Goal: Information Seeking & Learning: Understand process/instructions

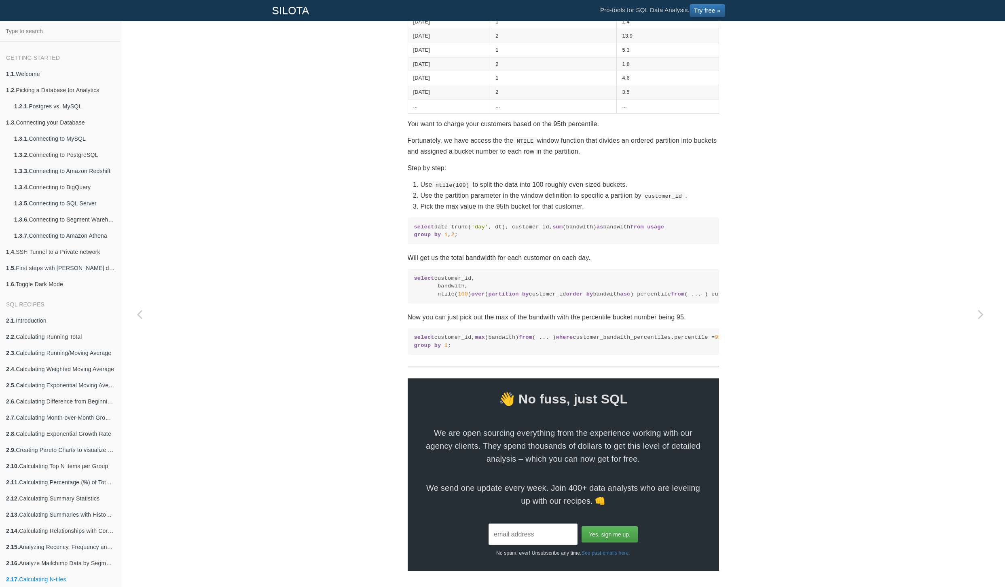
scroll to position [395, 0]
click at [411, 252] on p "Will get us the total bandwidth for each customer on each day." at bounding box center [563, 257] width 311 height 11
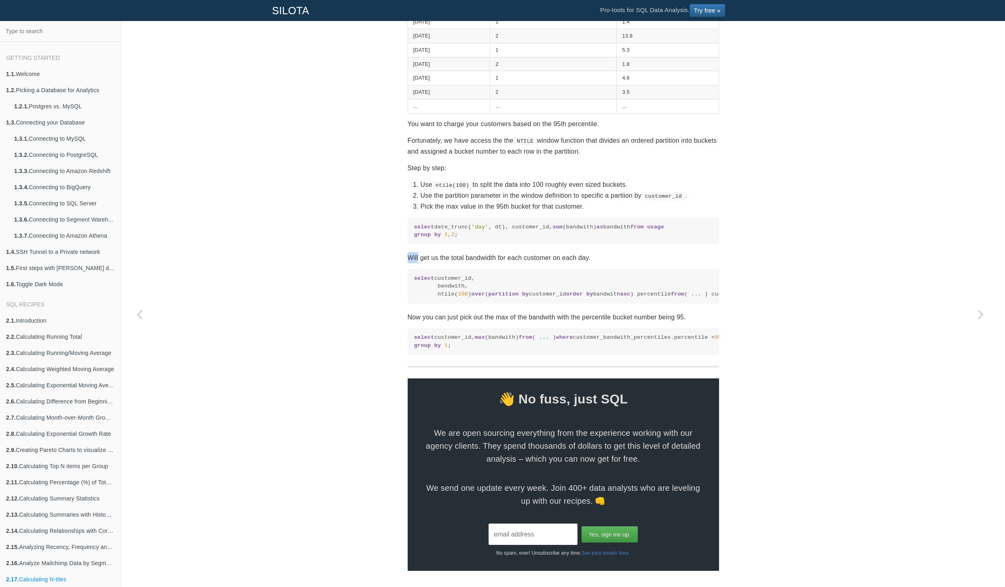
click at [411, 252] on p "Will get us the total bandwidth for each customer on each day." at bounding box center [563, 257] width 311 height 11
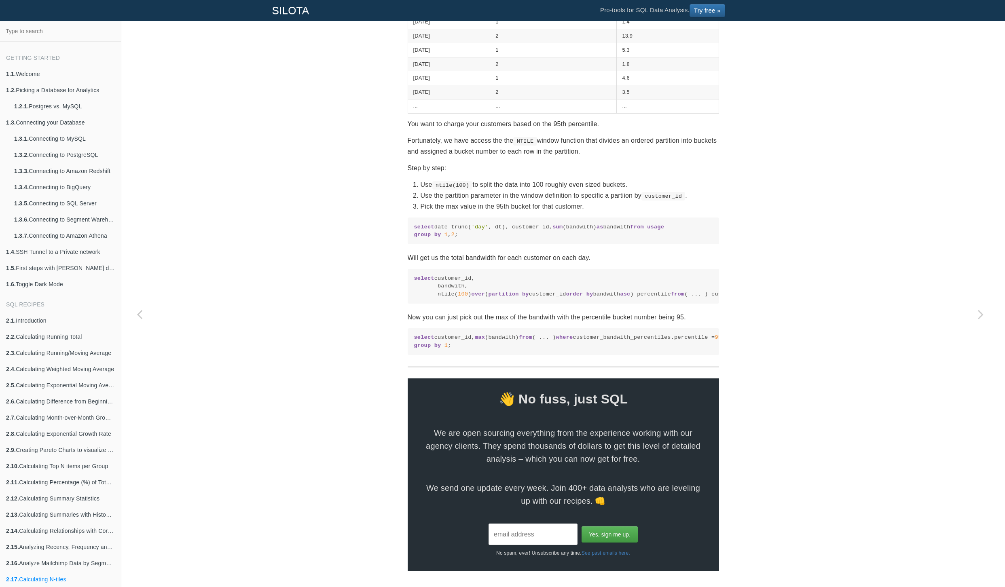
click at [427, 300] on section "SQL Recipes Summarizing Data Calculating N-tiles Calculating percentiles, quart…" at bounding box center [563, 132] width 311 height 878
click at [428, 312] on p "Now you can just pick out the max of the bandwith with the percentile bucket nu…" at bounding box center [563, 317] width 311 height 11
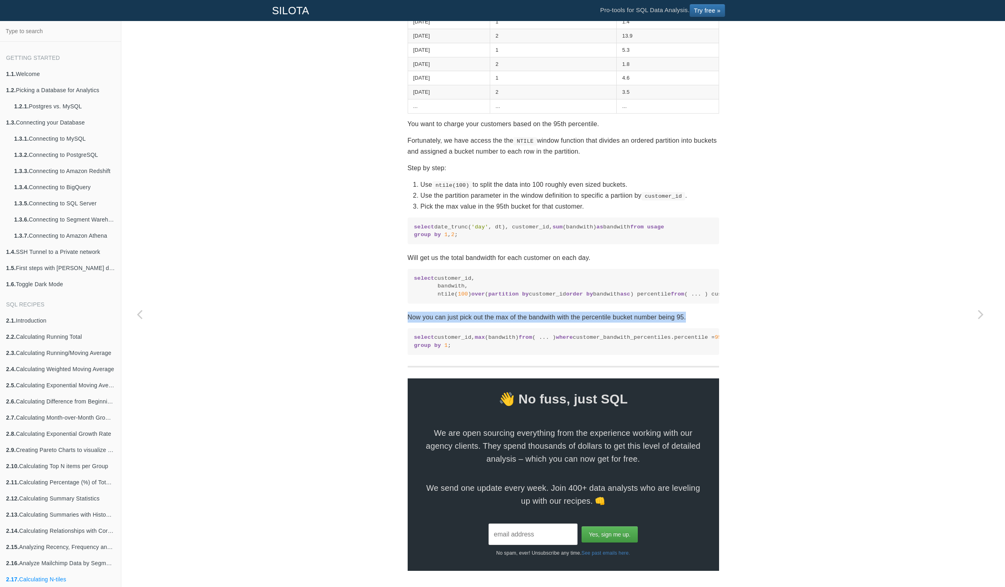
click at [428, 312] on p "Now you can just pick out the max of the bandwith with the percentile bucket nu…" at bounding box center [563, 317] width 311 height 11
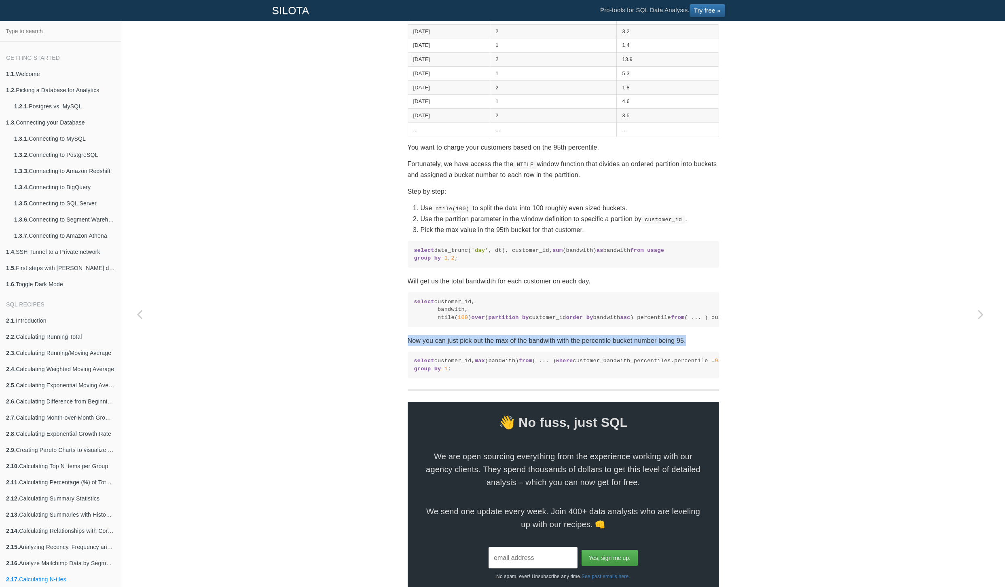
scroll to position [250, 0]
